Goal: Task Accomplishment & Management: Complete application form

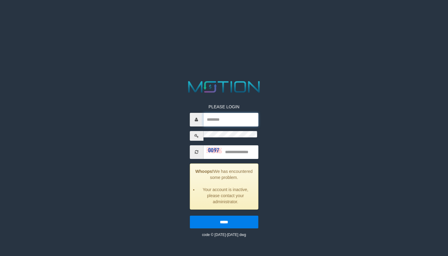
click at [220, 113] on input "text" at bounding box center [230, 120] width 55 height 14
paste input "**********"
type input "**********"
click at [173, 15] on html "PLEASE LOGIN Whoops! We has encountered some problem. Your account is inactive,…" at bounding box center [224, 7] width 448 height 15
